Goal: Task Accomplishment & Management: Manage account settings

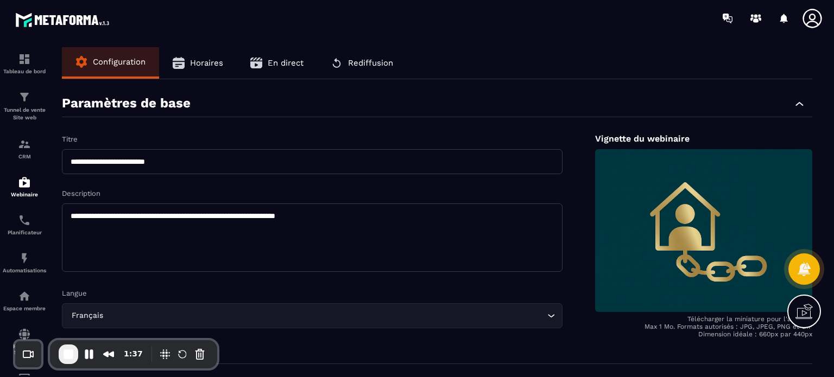
drag, startPoint x: 0, startPoint y: 0, endPoint x: 198, endPoint y: 67, distance: 208.7
click at [198, 67] on span "Horaires" at bounding box center [206, 63] width 33 height 10
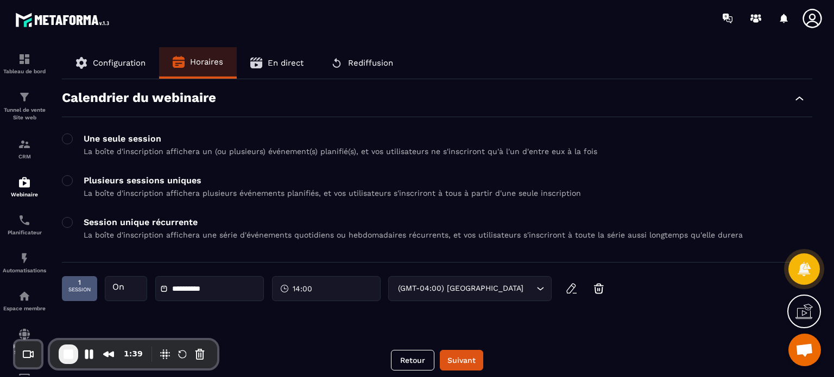
click at [81, 222] on div "Session unique récurrente La boîte d'inscription affichera une série d'événemen…" at bounding box center [437, 231] width 751 height 29
click at [68, 184] on span at bounding box center [67, 180] width 11 height 11
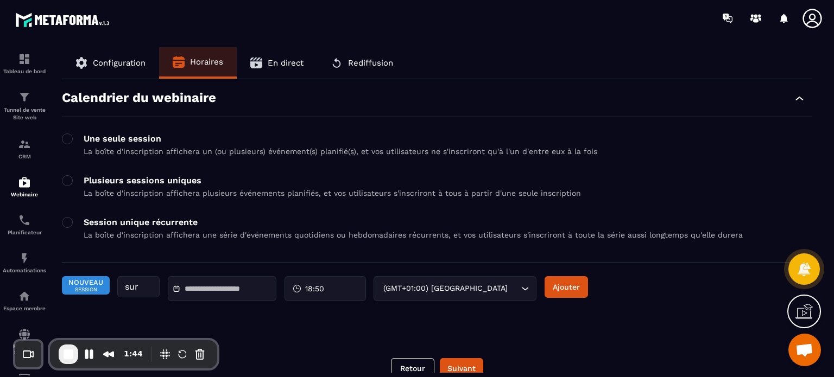
click at [410, 289] on div "Nouveau Session sur 18:50 (GMT+01:00) Paris Loading..." at bounding box center [299, 288] width 475 height 25
click at [326, 287] on div "18:50" at bounding box center [325, 288] width 81 height 25
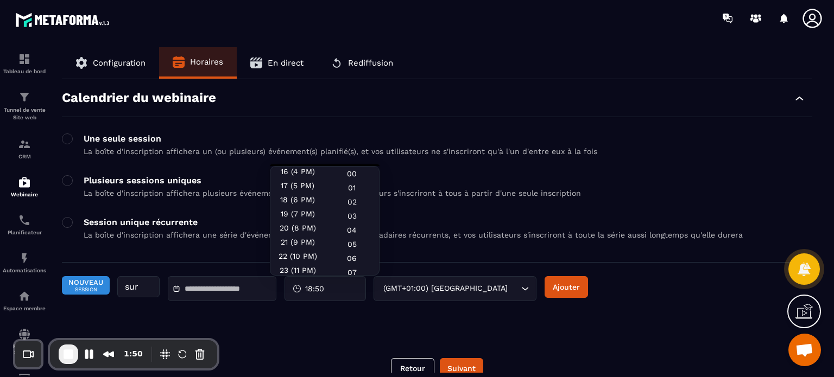
scroll to position [230, 0]
click at [293, 223] on div "20 (8 PM)" at bounding box center [297, 226] width 54 height 14
click at [350, 172] on div "00" at bounding box center [352, 174] width 54 height 14
click at [351, 333] on div "Calendrier du webinaire Une seule session La boîte d'inscription affichera un (…" at bounding box center [437, 210] width 751 height 263
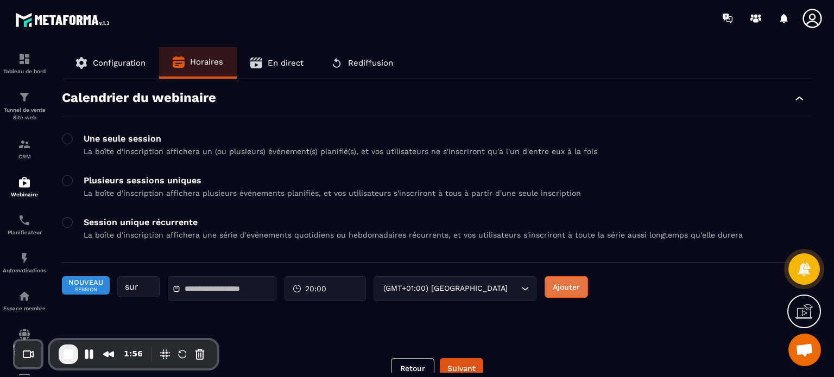
click at [577, 290] on button "Ajouter" at bounding box center [566, 287] width 43 height 22
click at [246, 288] on input "text" at bounding box center [223, 290] width 76 height 8
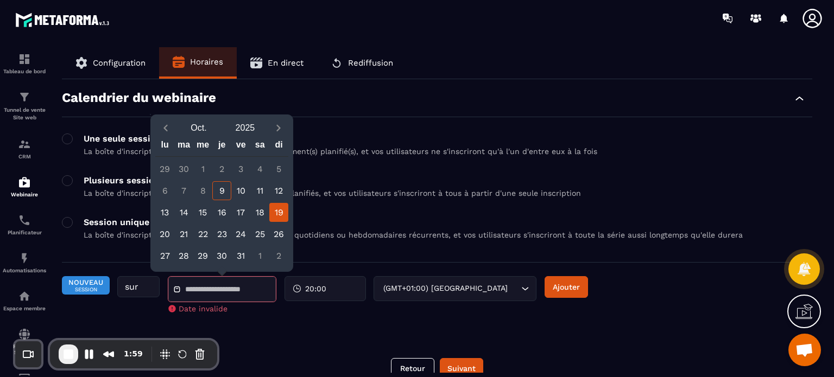
click at [281, 210] on div "19" at bounding box center [278, 212] width 19 height 19
type input "**********"
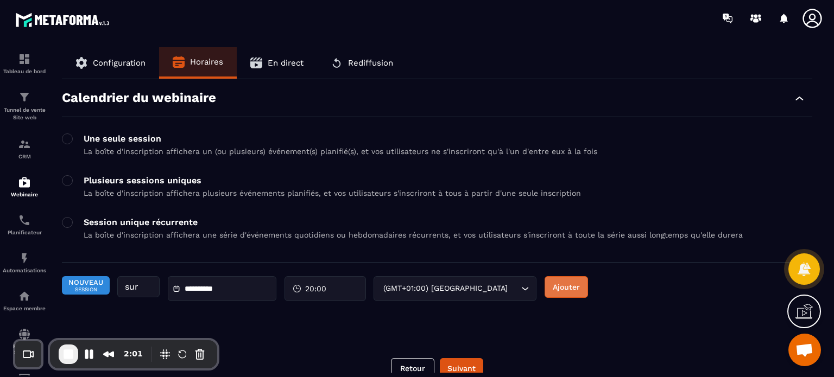
click at [579, 286] on button "Ajouter" at bounding box center [566, 287] width 43 height 22
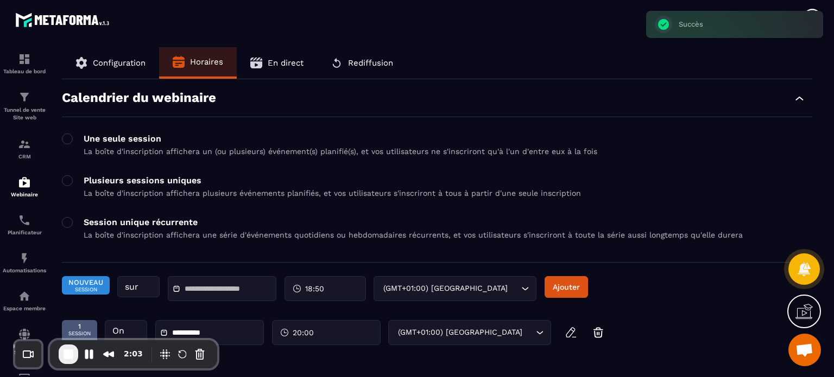
click at [491, 213] on div "Une seule session La boîte d'inscription affichera un (ou plusieurs) événement(…" at bounding box center [437, 198] width 751 height 129
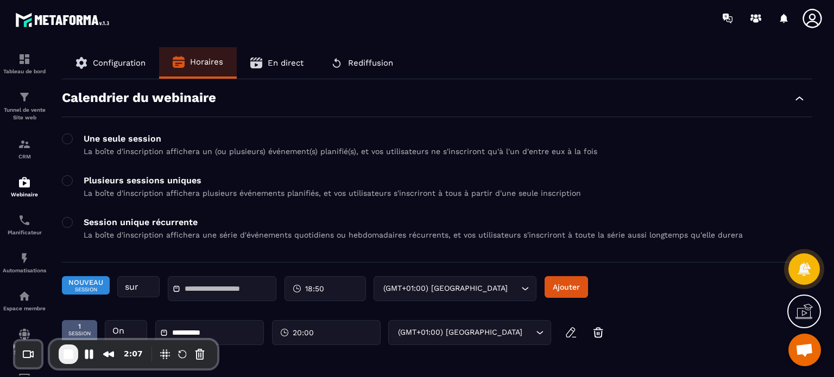
click at [743, 265] on div "**********" at bounding box center [437, 223] width 751 height 266
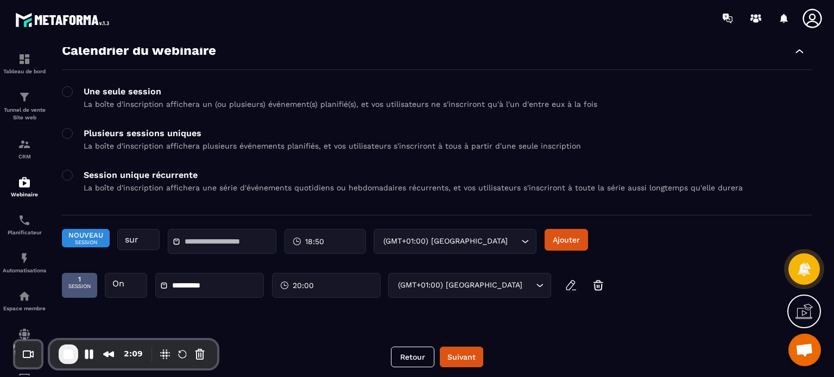
scroll to position [52, 0]
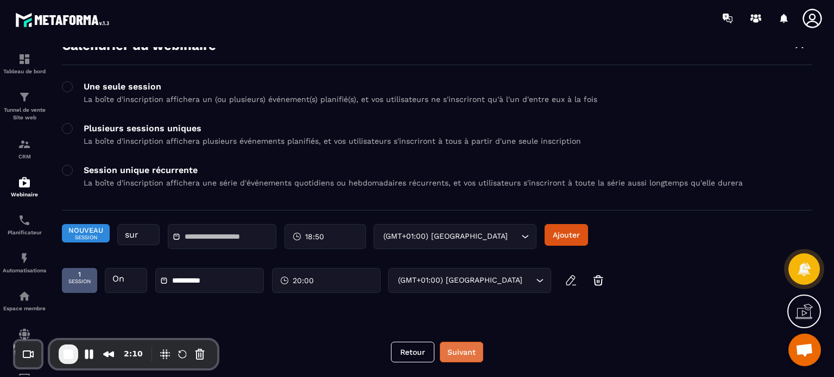
click at [472, 343] on button "Suivant" at bounding box center [461, 352] width 43 height 21
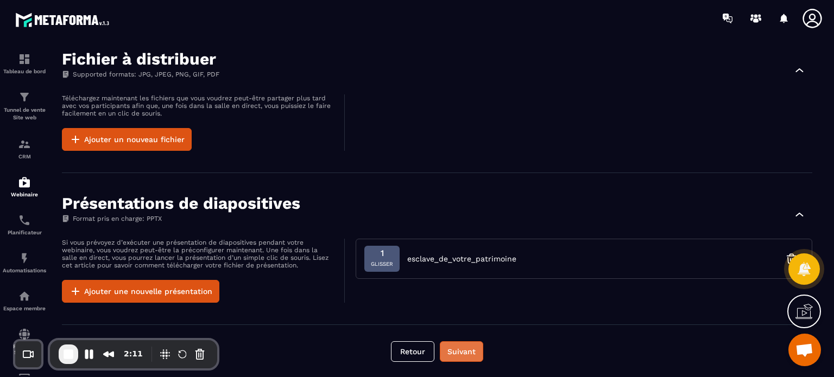
click at [457, 348] on button "Suivant" at bounding box center [461, 352] width 43 height 21
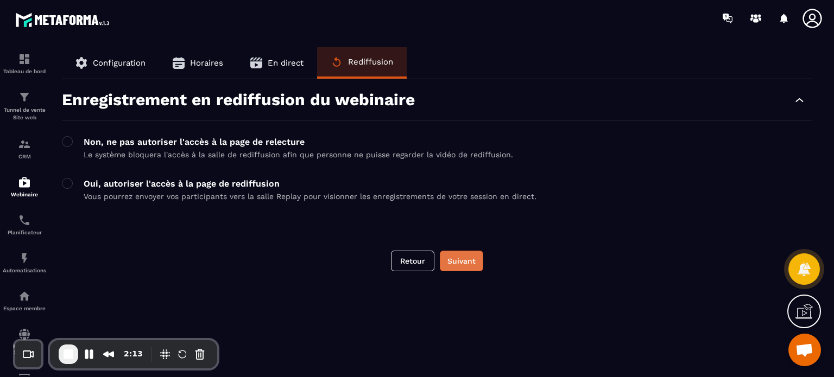
click at [463, 259] on button "Suivant" at bounding box center [461, 261] width 43 height 21
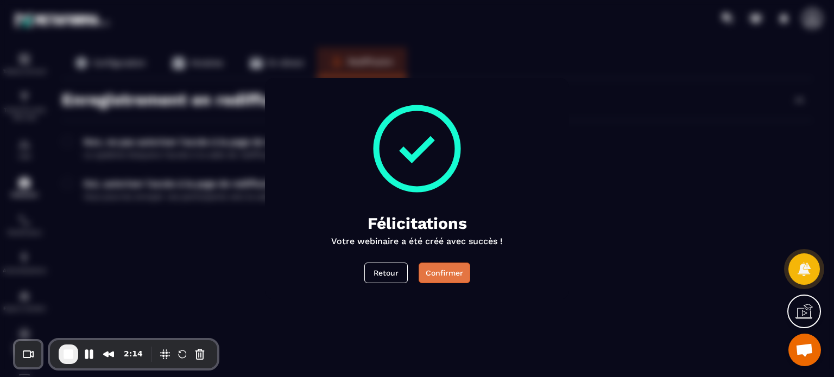
click at [436, 273] on button "Confirmer" at bounding box center [445, 273] width 52 height 21
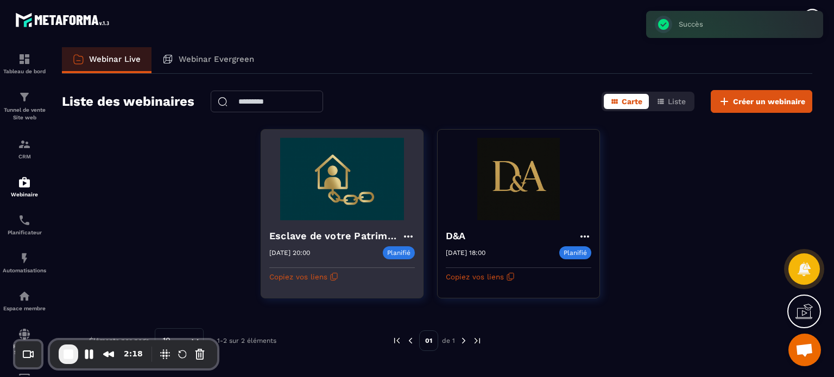
click at [310, 227] on div "Esclave de votre Patrimoine 19/10/2025 20:00 Planifié 19/10/2025 20:00 Copiez v…" at bounding box center [342, 252] width 162 height 65
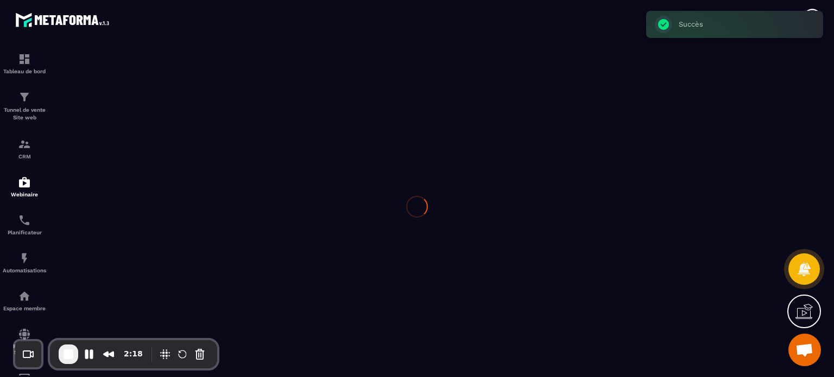
type input "**********"
type textarea "**********"
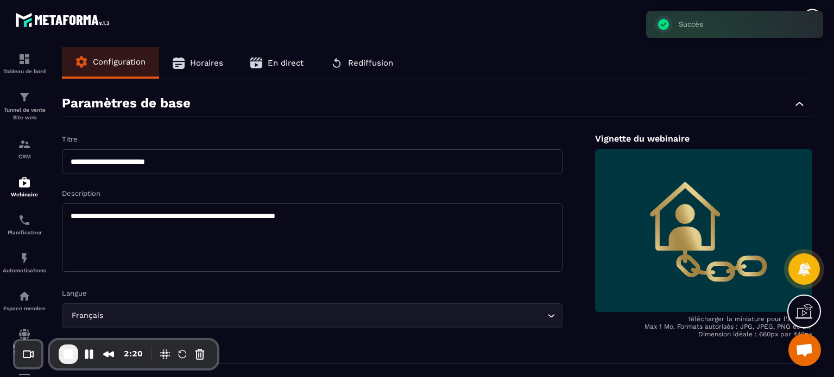
click at [224, 60] on button "Horaires" at bounding box center [198, 62] width 78 height 31
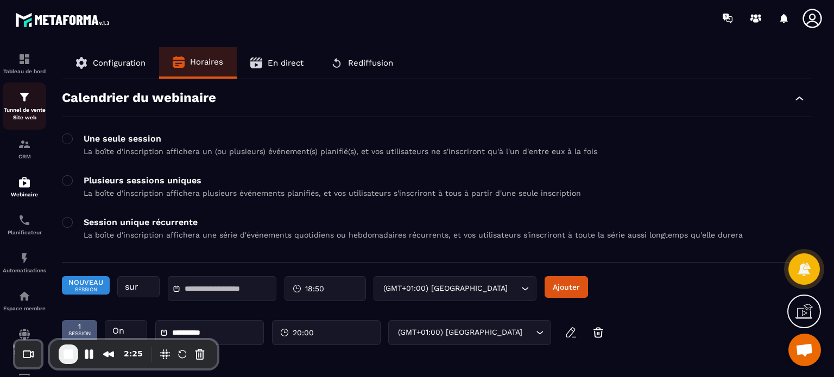
click at [21, 111] on p "Tunnel de vente Site web" at bounding box center [24, 113] width 43 height 15
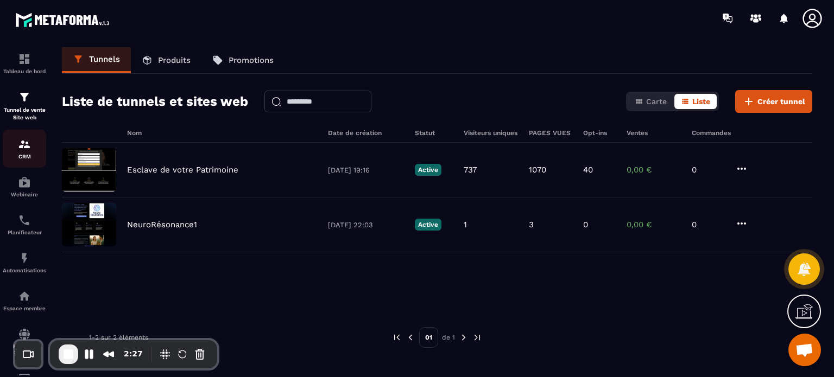
click at [33, 150] on div "CRM" at bounding box center [24, 149] width 43 height 22
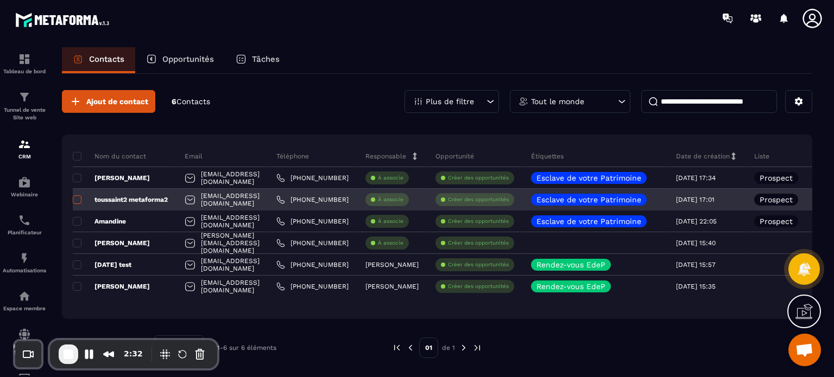
click at [75, 201] on span at bounding box center [77, 200] width 9 height 9
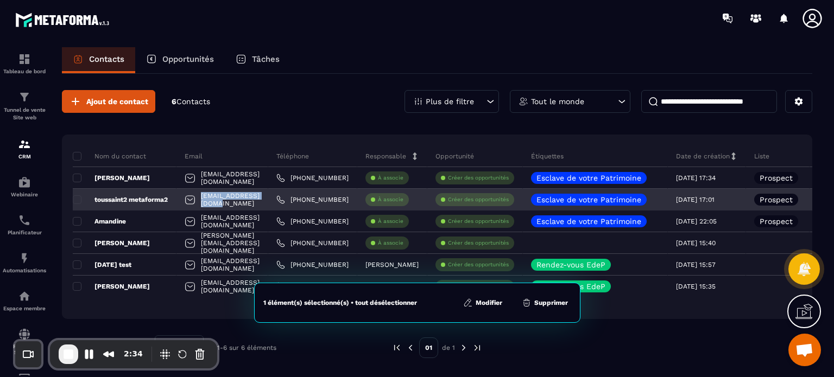
drag, startPoint x: 276, startPoint y: 199, endPoint x: 194, endPoint y: 197, distance: 82.6
click at [194, 197] on div "[EMAIL_ADDRESS][DOMAIN_NAME]" at bounding box center [223, 200] width 92 height 22
copy p "[EMAIL_ADDRESS][DOMAIN_NAME]"
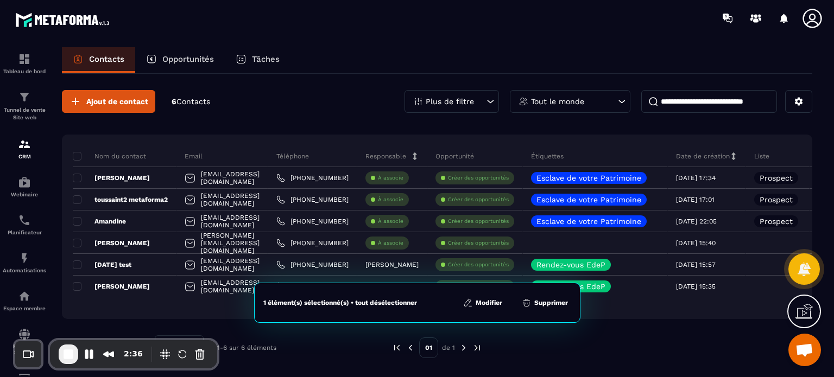
click at [561, 297] on div "1 élément(s) sélectionné(s) • tout désélectionner Modifier Supprimer" at bounding box center [417, 303] width 326 height 40
click at [541, 301] on button "Supprimer" at bounding box center [545, 303] width 53 height 11
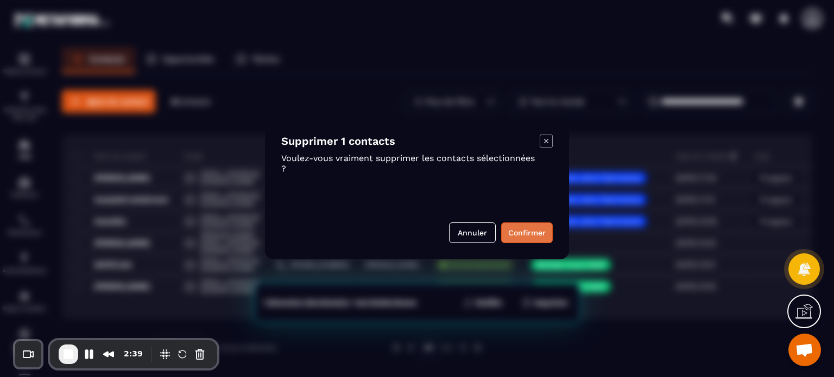
click at [534, 234] on button "Confirmer" at bounding box center [527, 233] width 52 height 21
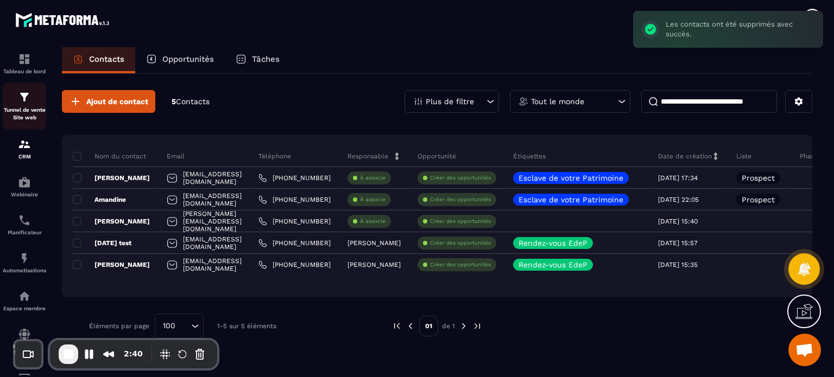
click at [39, 108] on p "Tunnel de vente Site web" at bounding box center [24, 113] width 43 height 15
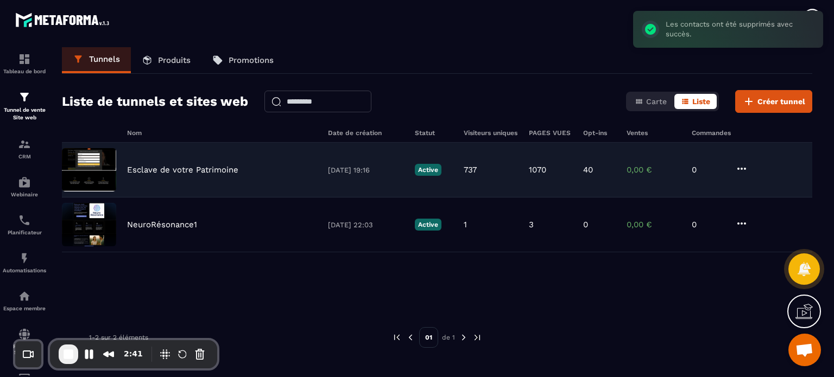
click at [165, 168] on p "Esclave de votre Patrimoine" at bounding box center [182, 170] width 111 height 10
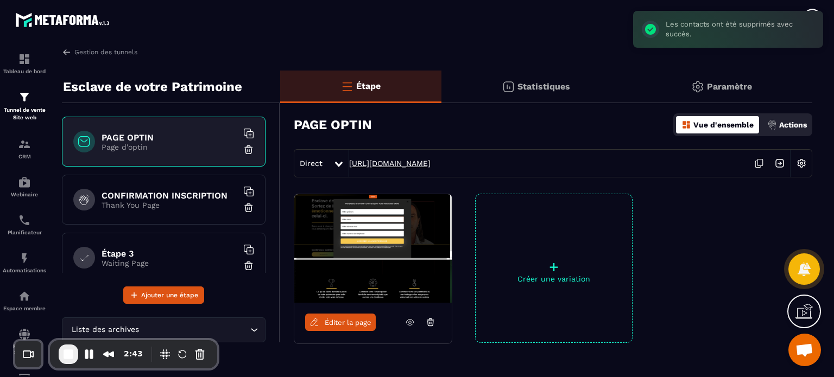
click at [363, 166] on link "https://vip.metaforma.io/inscription-conference" at bounding box center [389, 163] width 81 height 9
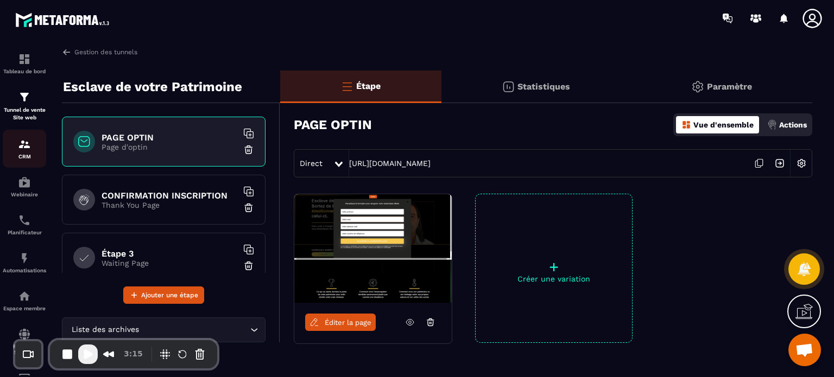
click at [21, 141] on img at bounding box center [24, 144] width 13 height 13
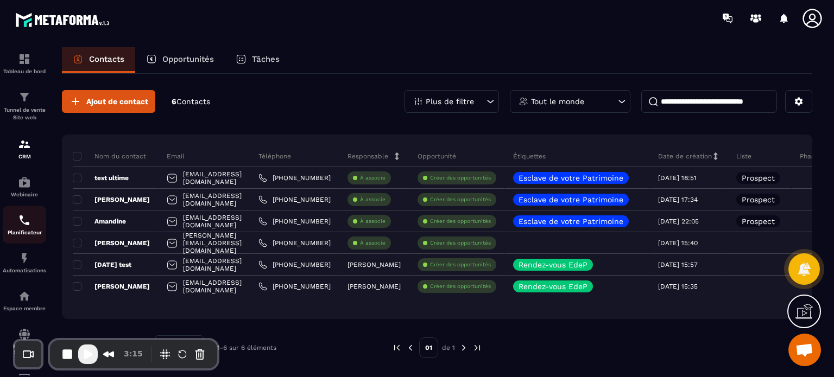
click at [17, 230] on div "Planificateur" at bounding box center [24, 225] width 43 height 22
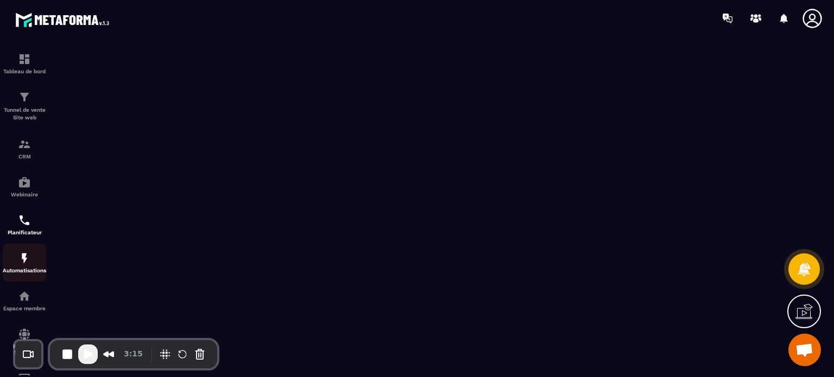
click at [20, 262] on img at bounding box center [24, 258] width 13 height 13
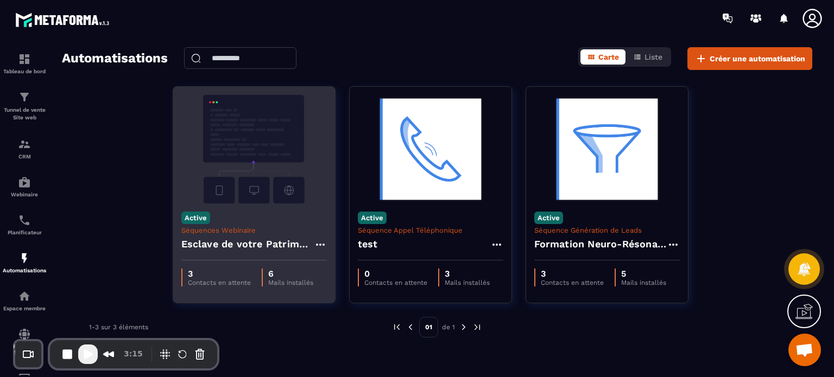
click at [287, 155] on img at bounding box center [254, 149] width 146 height 109
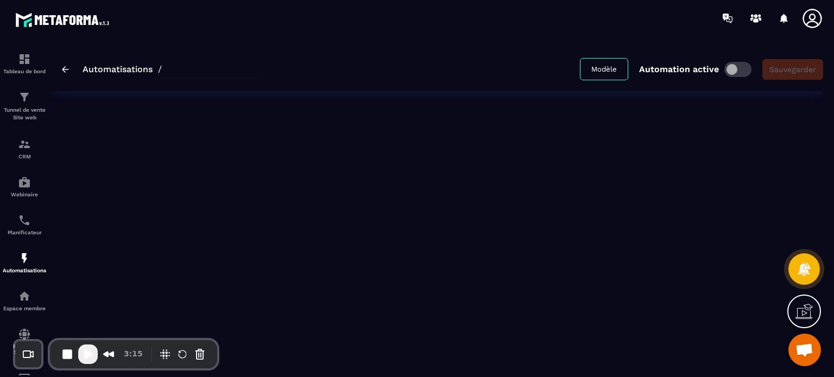
type input "**********"
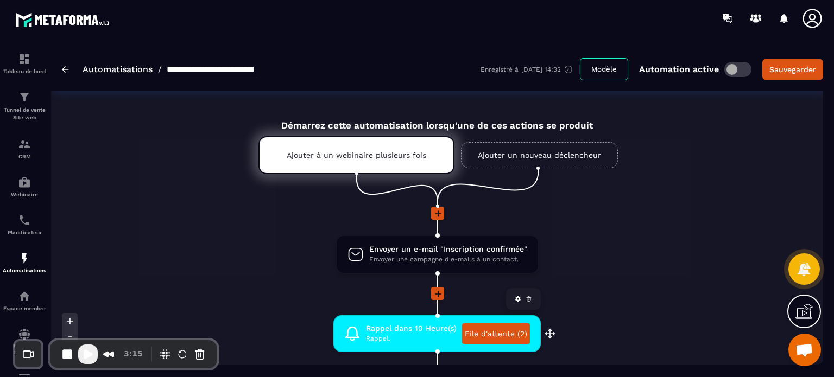
click at [491, 330] on link "File d'attente (2)" at bounding box center [496, 334] width 68 height 21
click at [373, 161] on div "Ajouter à un webinaire plusieurs fois" at bounding box center [357, 155] width 196 height 38
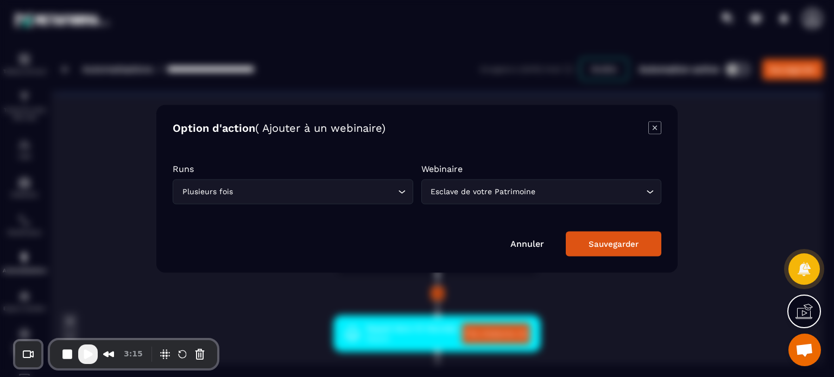
click at [656, 126] on icon "Modal window" at bounding box center [654, 127] width 13 height 13
